Goal: Task Accomplishment & Management: Manage account settings

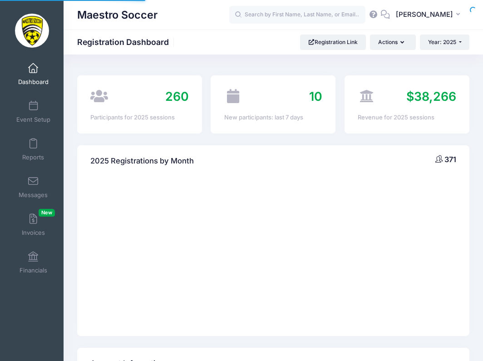
select select
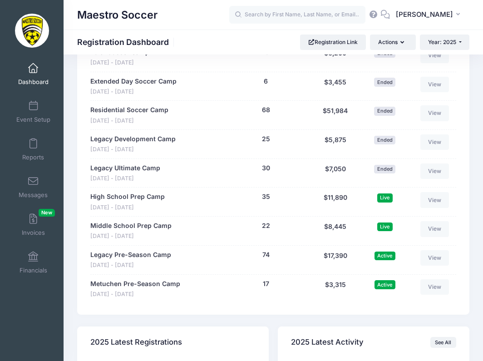
scroll to position [864, 0]
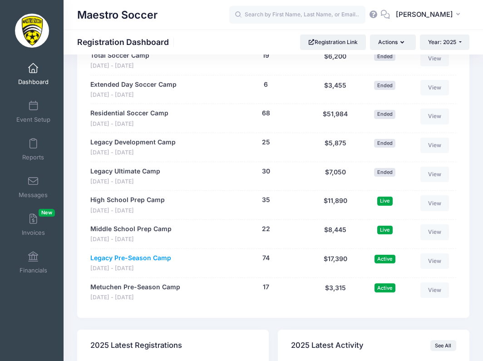
click at [134, 253] on link "Legacy Pre-Season Camp" at bounding box center [130, 258] width 81 height 10
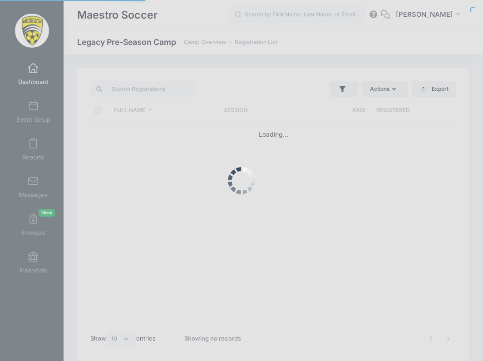
select select "10"
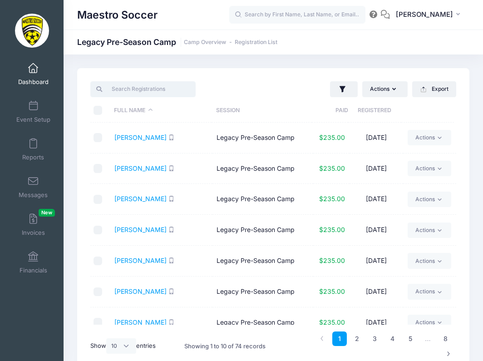
click at [156, 93] on input "search" at bounding box center [142, 88] width 105 height 15
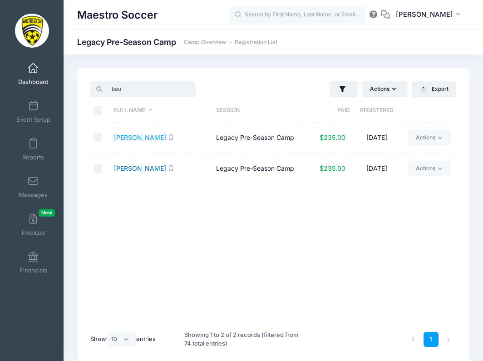
type input "bau"
click at [131, 168] on link "[PERSON_NAME]" at bounding box center [140, 168] width 52 height 8
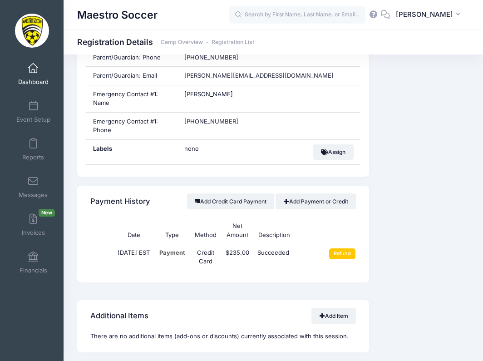
scroll to position [456, 0]
click at [343, 248] on input "Refund" at bounding box center [342, 253] width 27 height 11
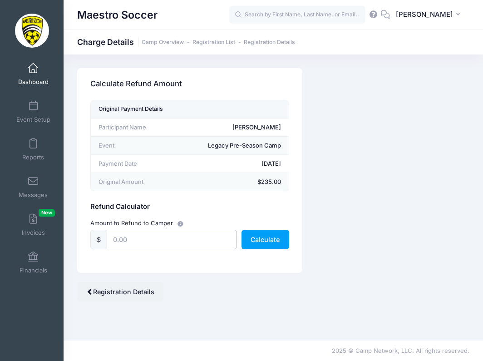
click at [158, 240] on input "text" at bounding box center [172, 240] width 130 height 20
type input "235"
click at [267, 240] on button "Calculate" at bounding box center [265, 240] width 48 height 20
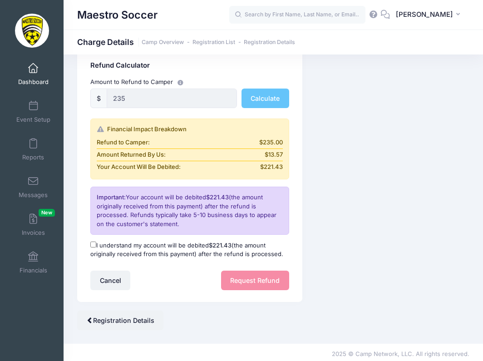
scroll to position [141, 0]
click at [94, 243] on input "I understand my account will be debited $221.43 (the amount originally received…" at bounding box center [93, 245] width 6 height 6
checkbox input "true"
click at [253, 278] on button "Request Refund" at bounding box center [255, 281] width 68 height 20
